Goal: Check status: Check status

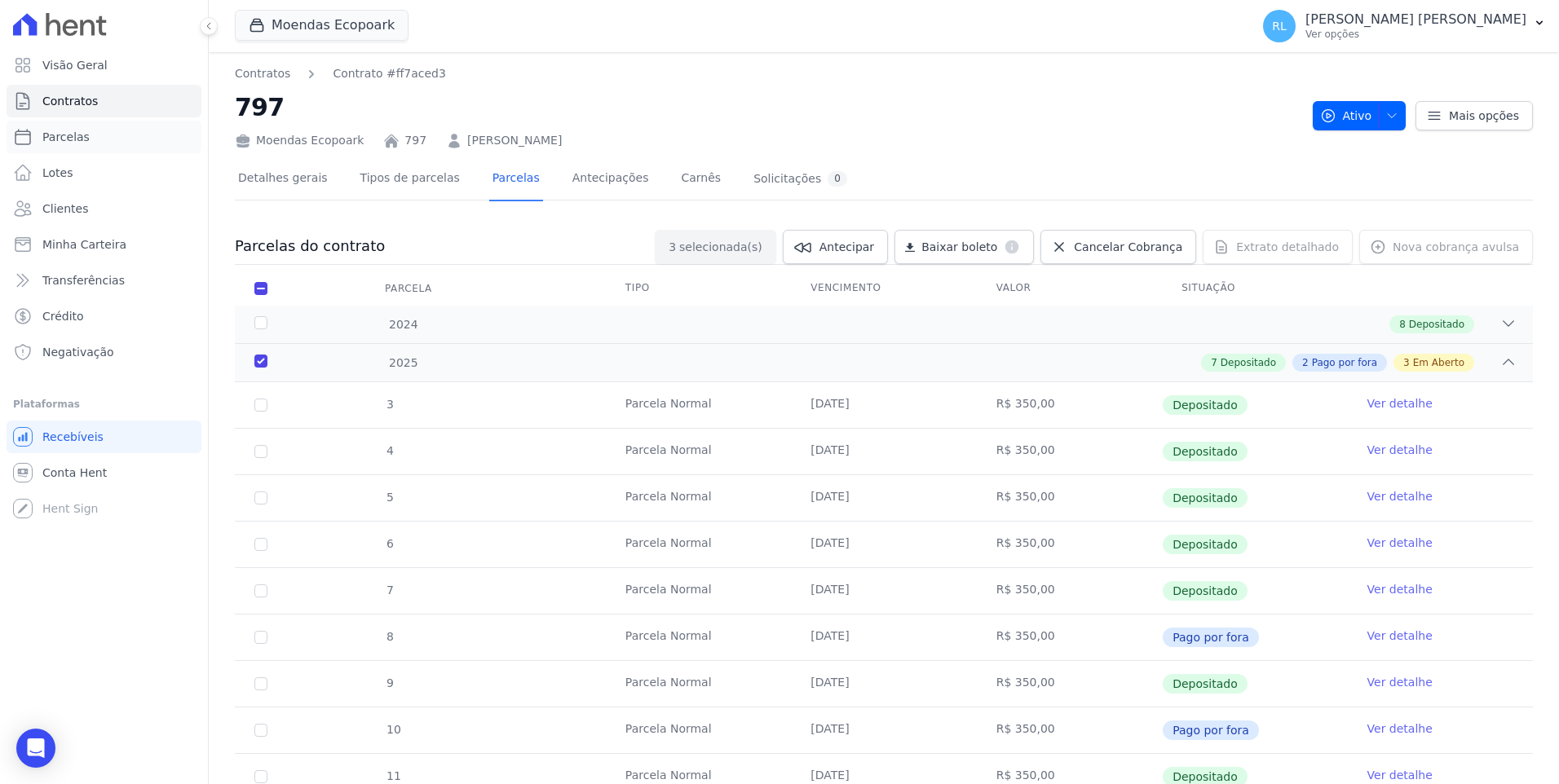
click at [100, 127] on link "Parcelas" at bounding box center [104, 137] width 195 height 33
select select
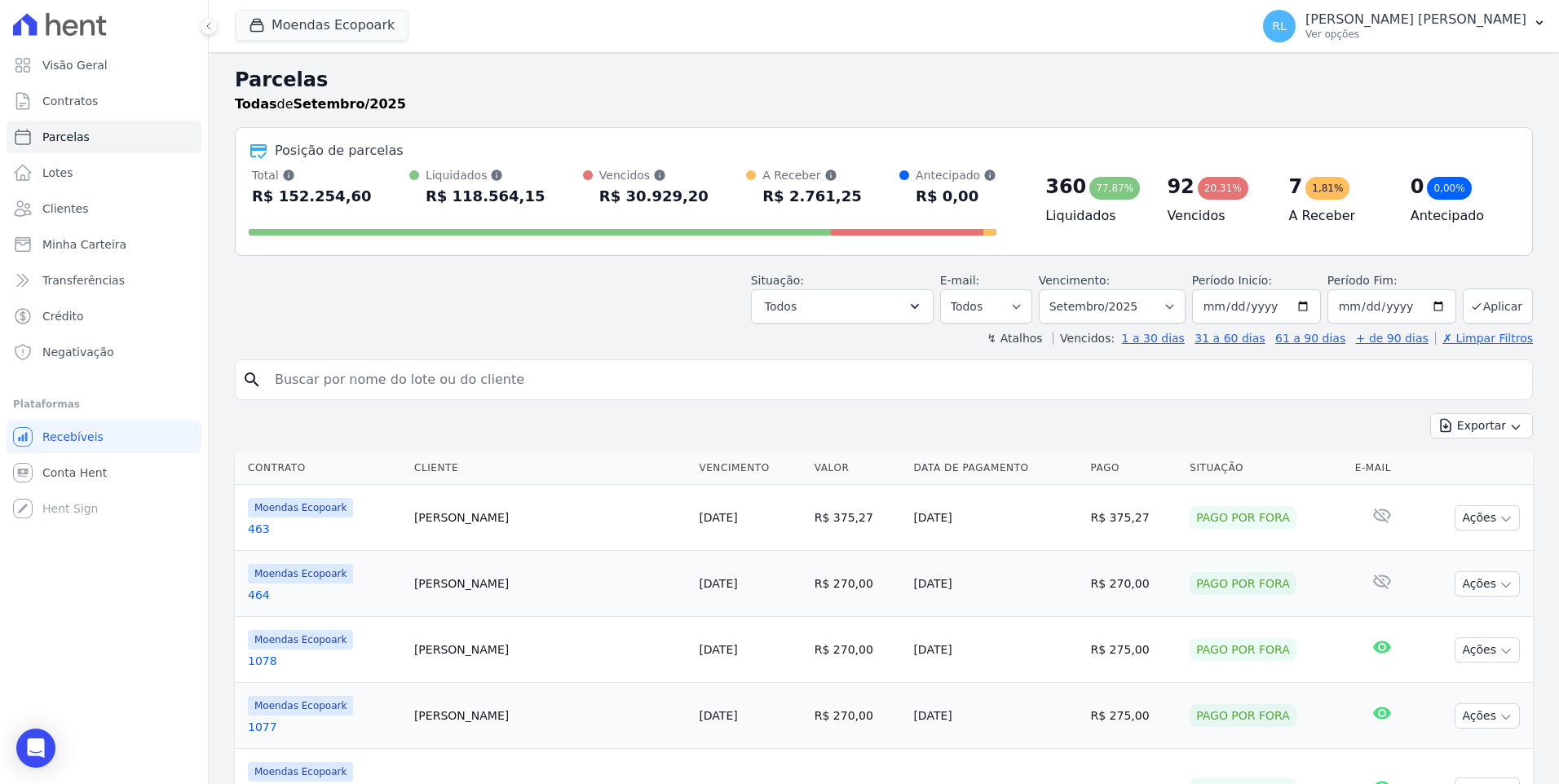
click at [383, 388] on input "search" at bounding box center [895, 380] width 1261 height 33
type input "1106"
select select
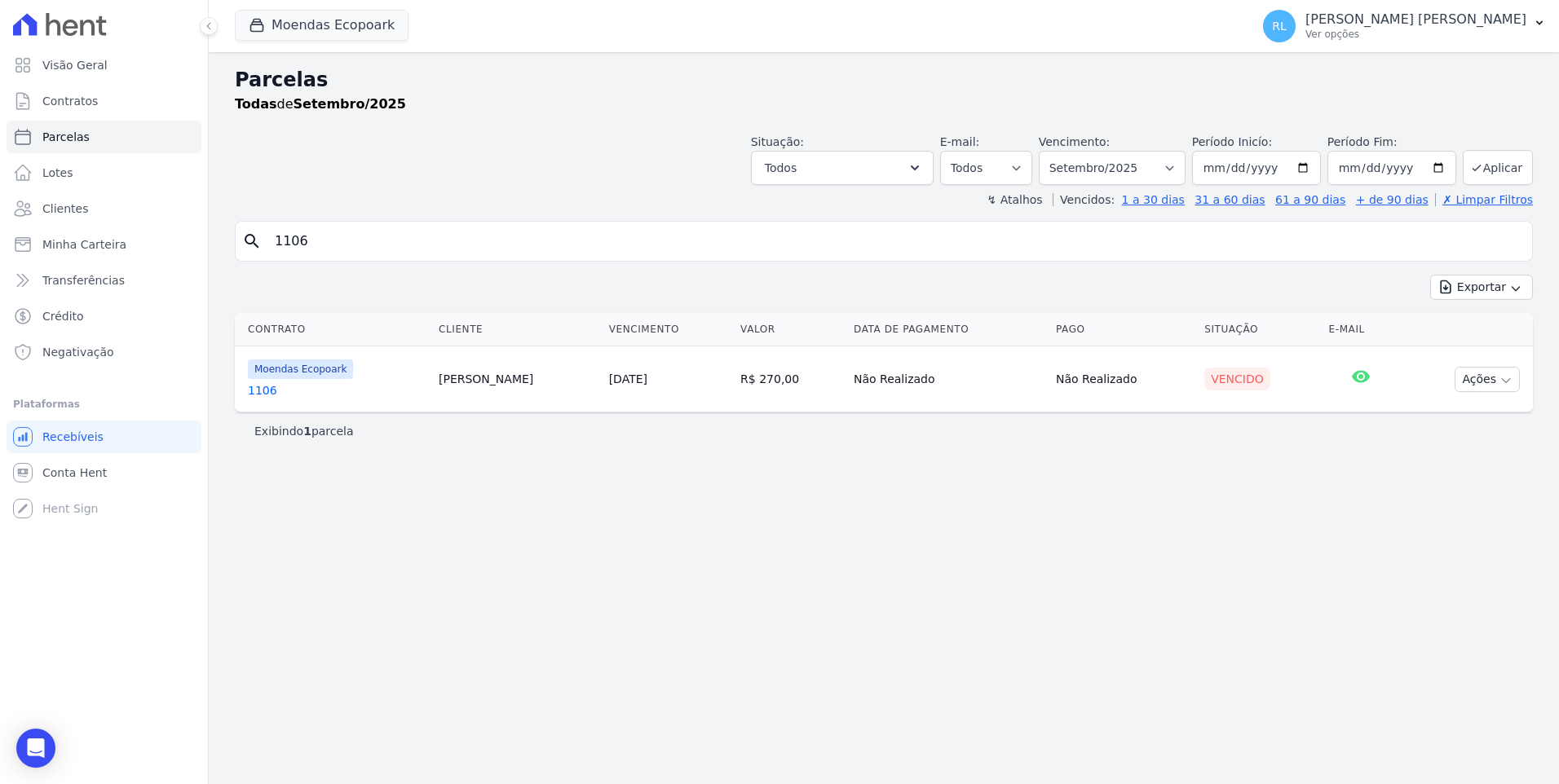
click at [252, 389] on link "1106" at bounding box center [337, 390] width 178 height 16
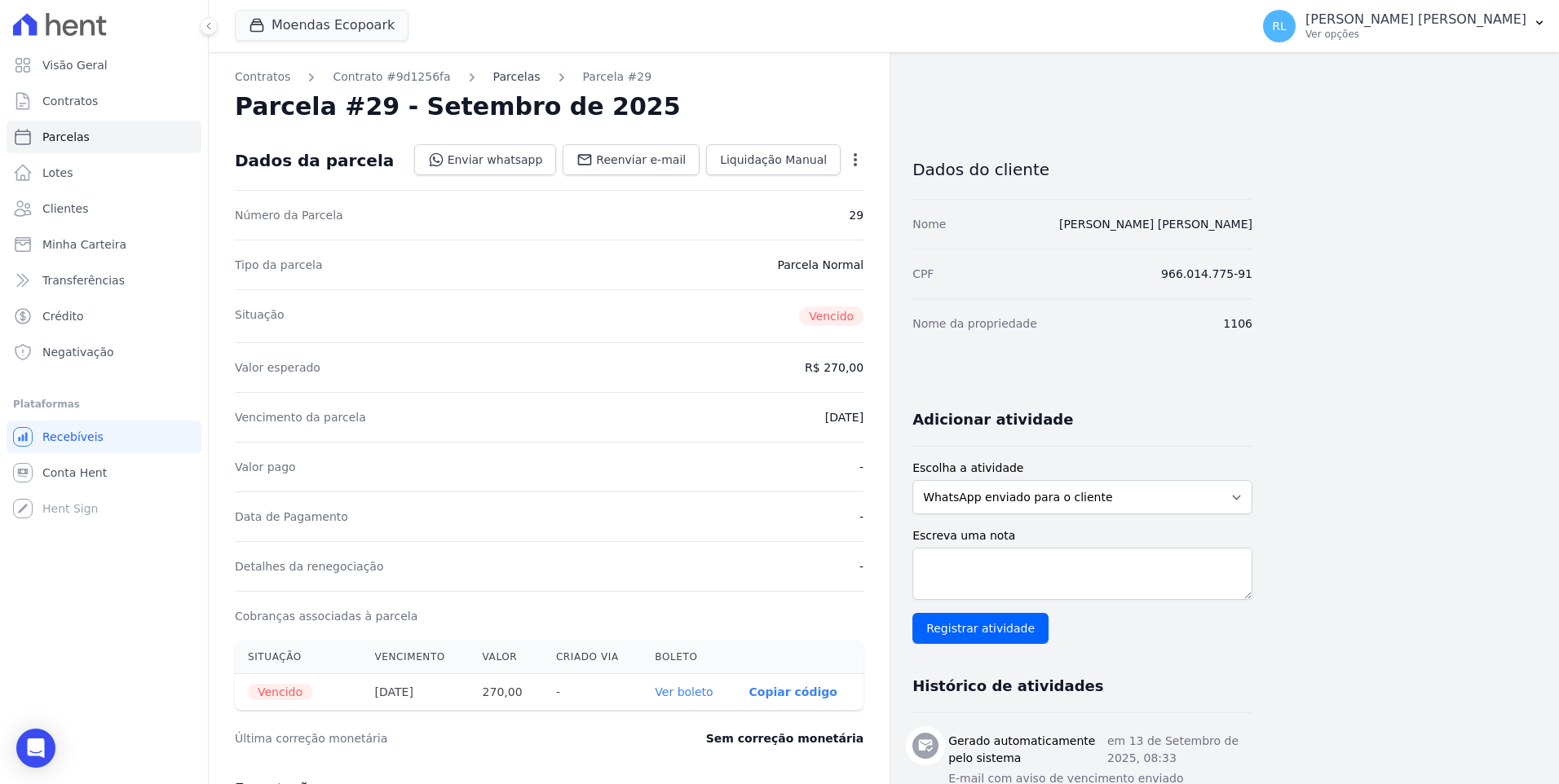
click at [498, 82] on link "Parcelas" at bounding box center [517, 77] width 47 height 17
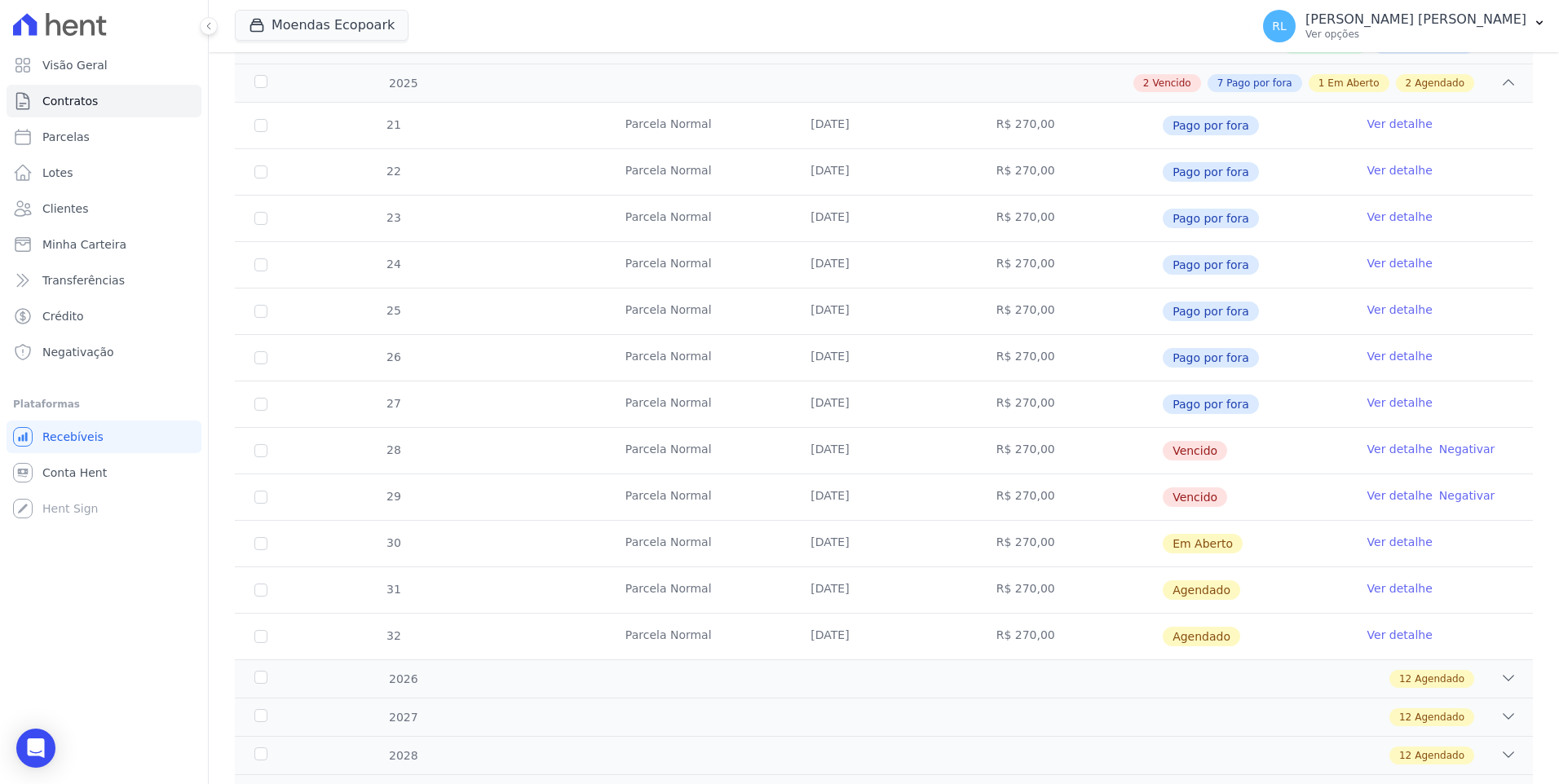
scroll to position [326, 0]
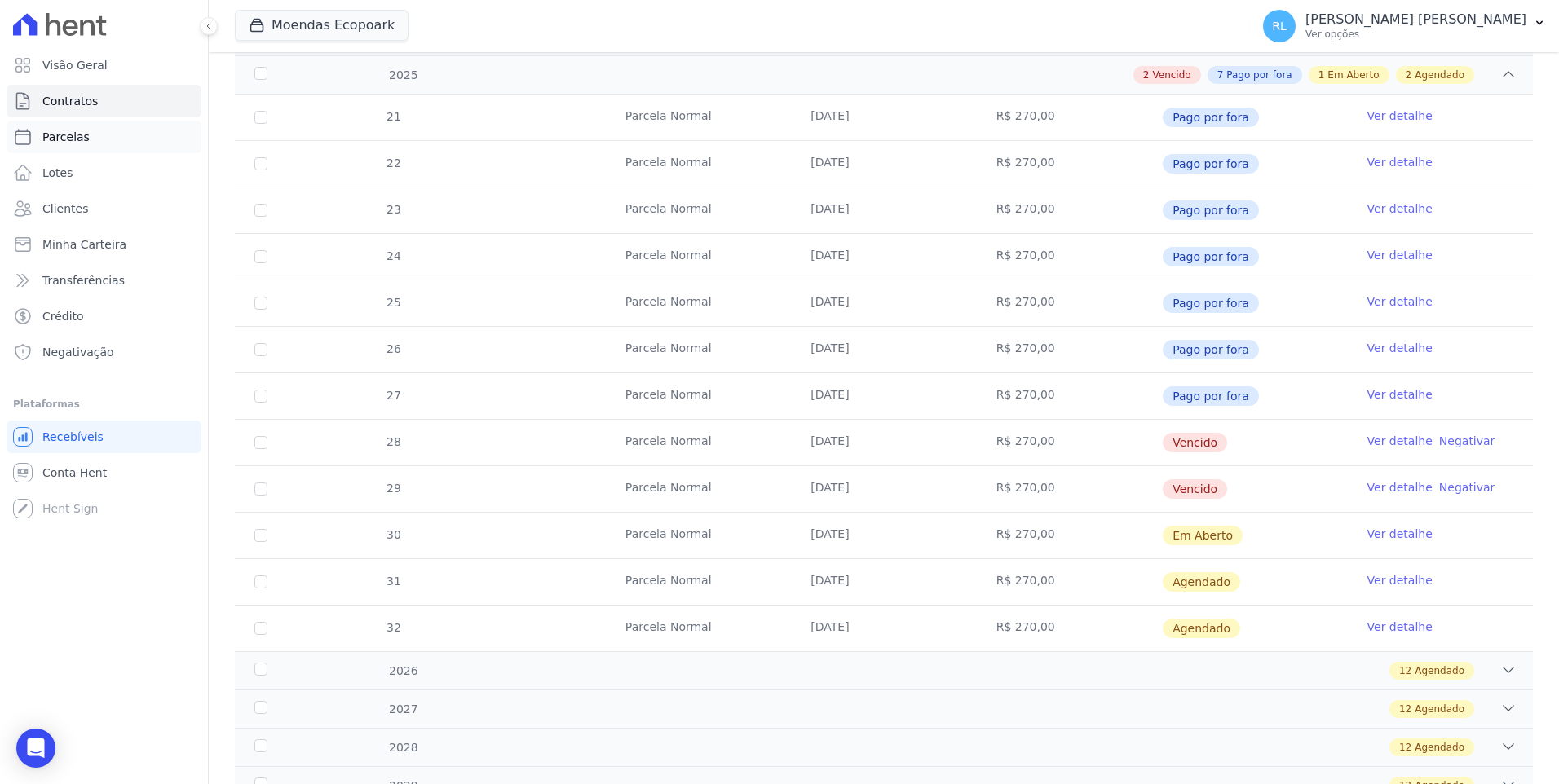
click at [89, 135] on link "Parcelas" at bounding box center [104, 137] width 195 height 33
select select
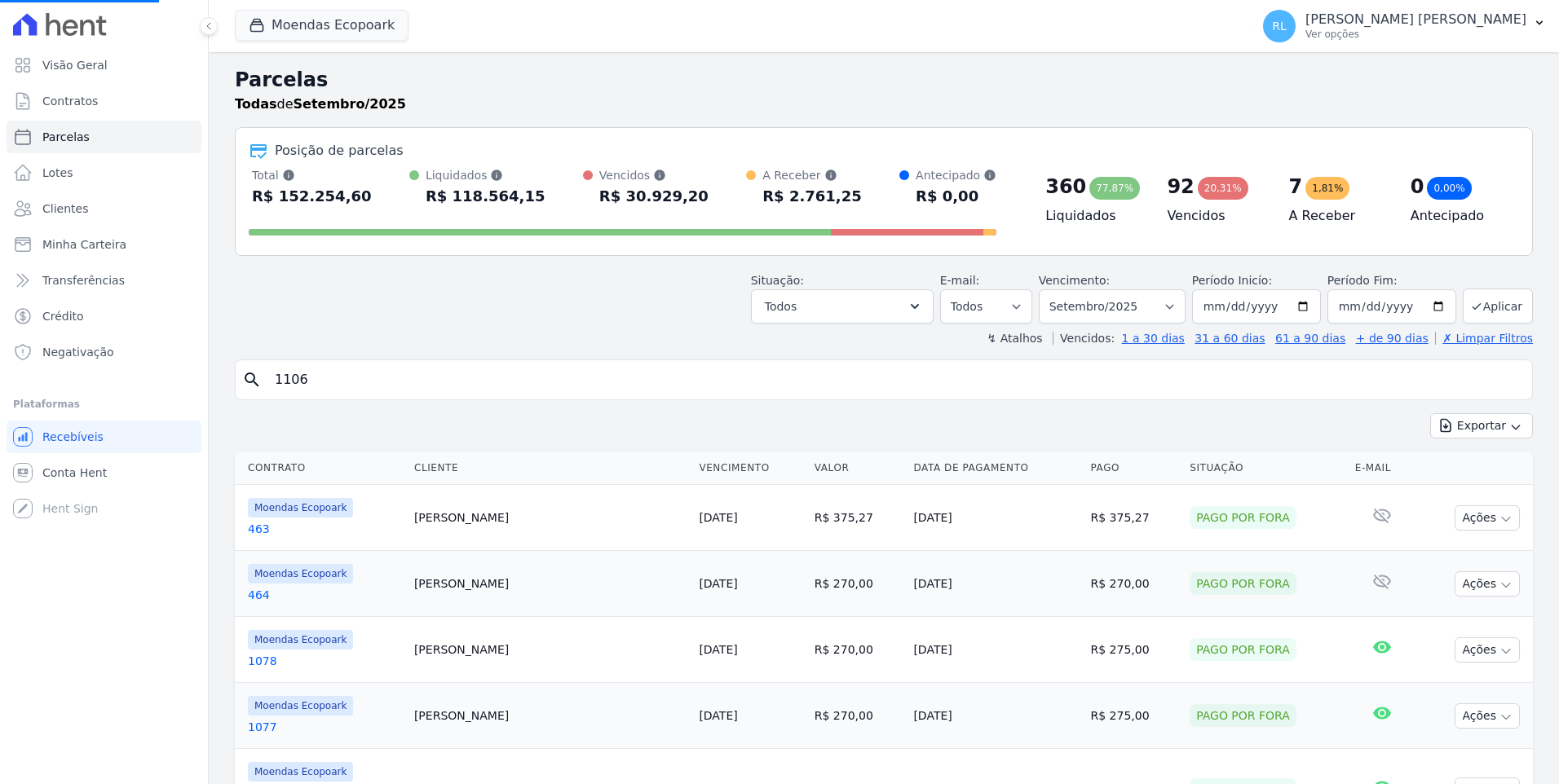
select select
click at [371, 381] on input "search" at bounding box center [895, 380] width 1261 height 33
type input "kassio"
select select
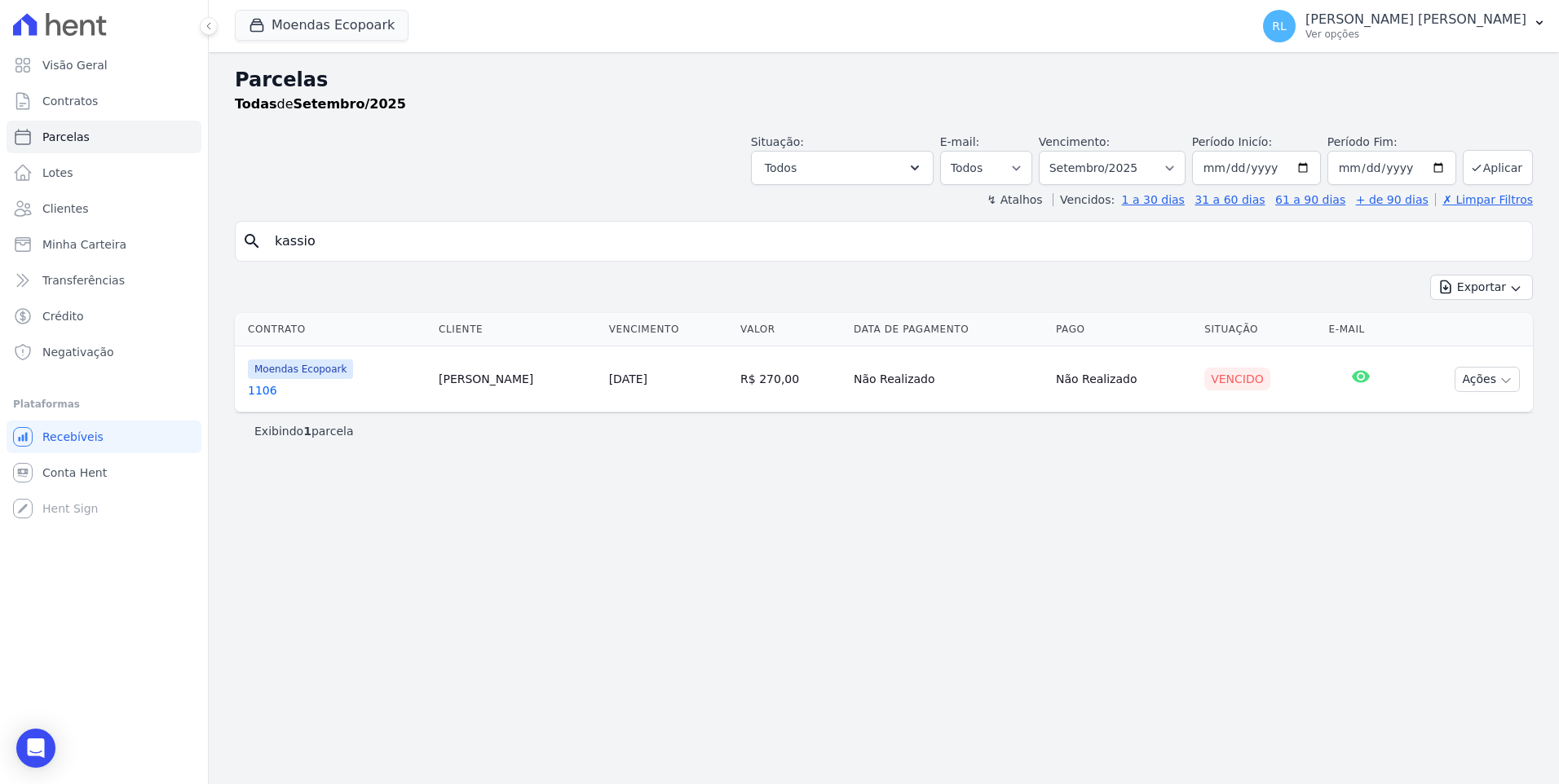
click at [270, 392] on link "1106" at bounding box center [337, 390] width 178 height 16
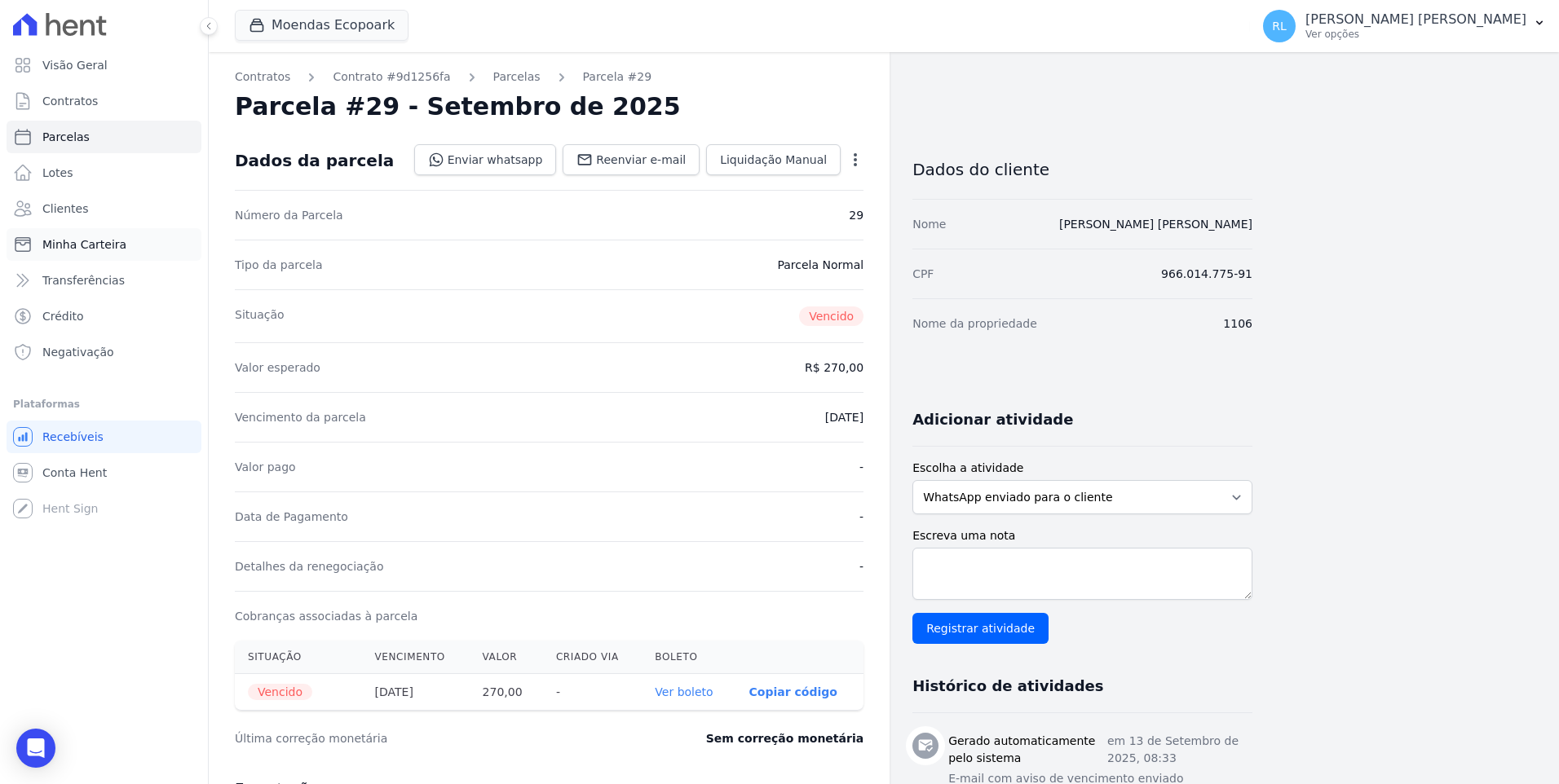
click at [85, 245] on span "Minha Carteira" at bounding box center [84, 244] width 84 height 16
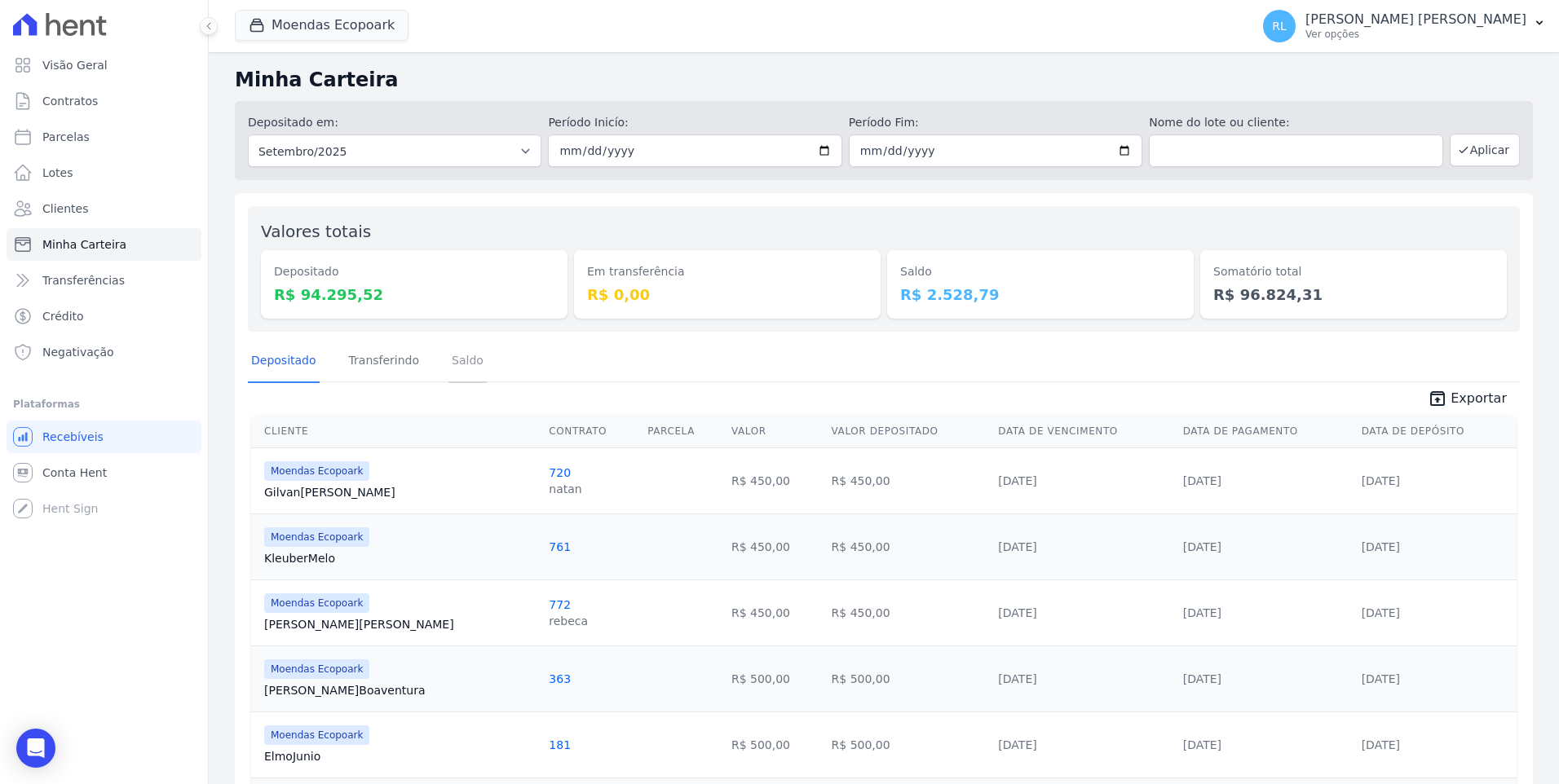
click at [465, 362] on link "Saldo" at bounding box center [468, 362] width 38 height 42
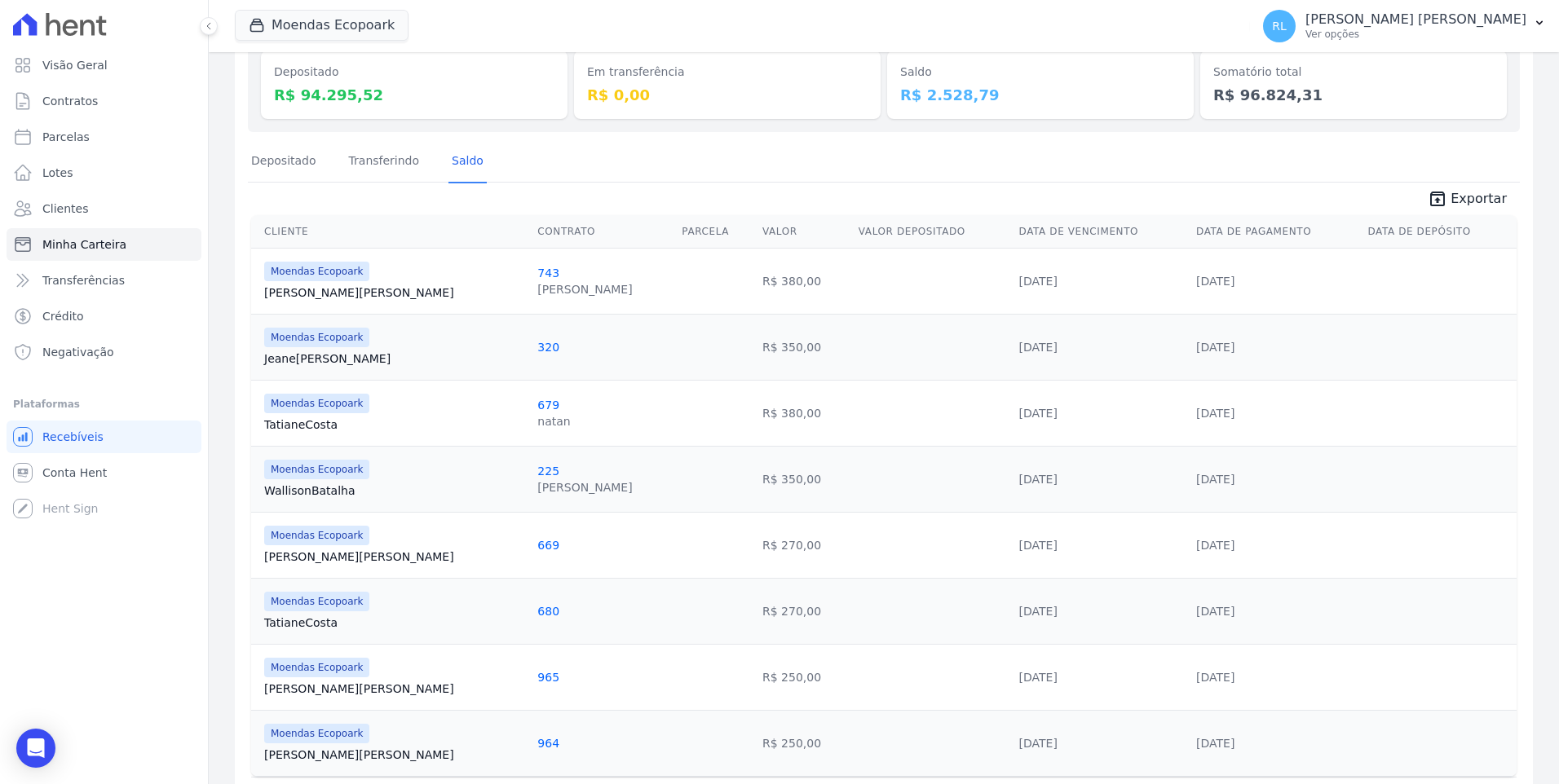
scroll to position [177, 0]
